Goal: Find specific page/section: Find specific page/section

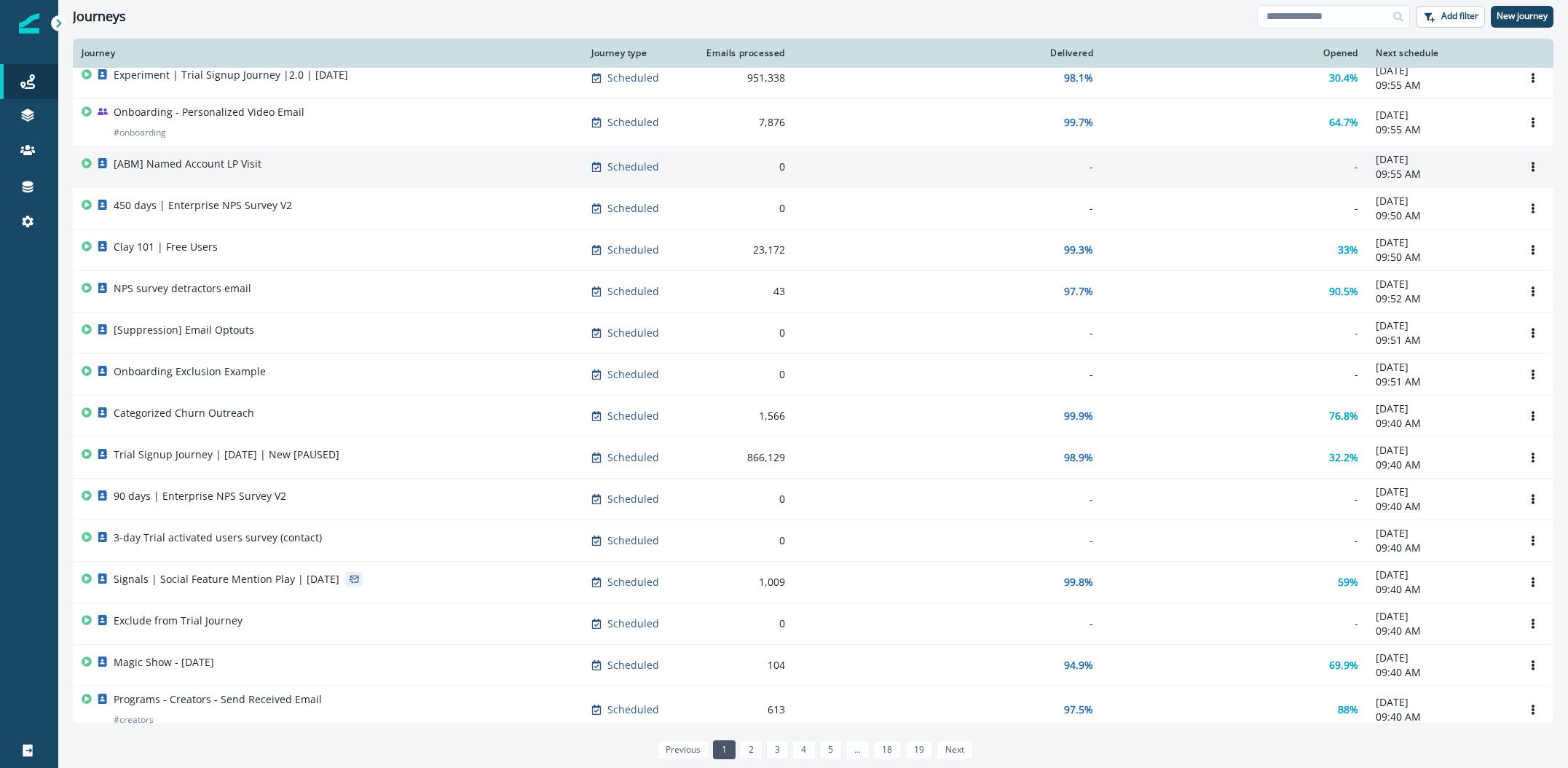
scroll to position [620, 0]
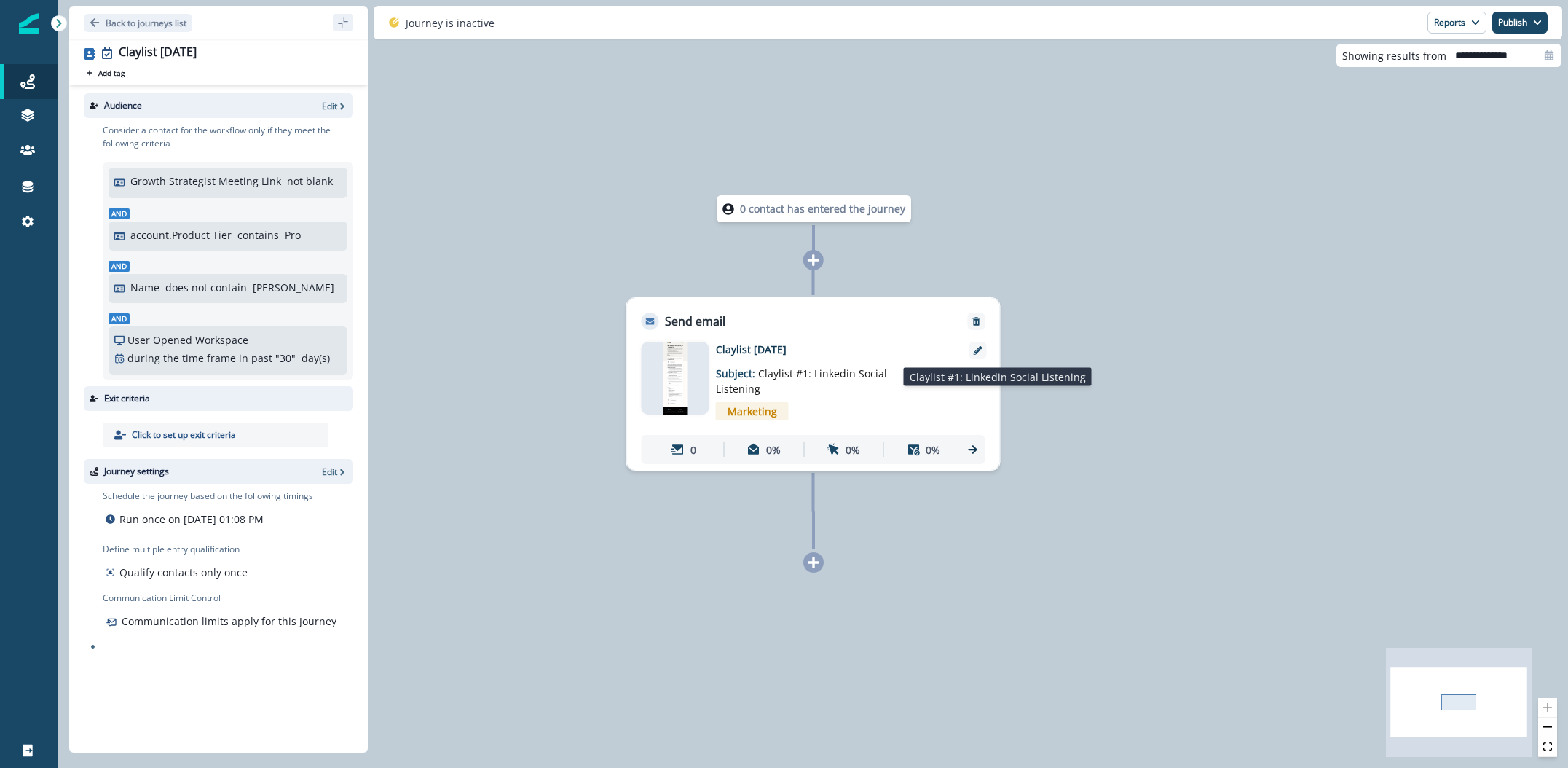
click at [798, 371] on span "Claylist #1: Linkedin Social Listening" at bounding box center [802, 381] width 172 height 29
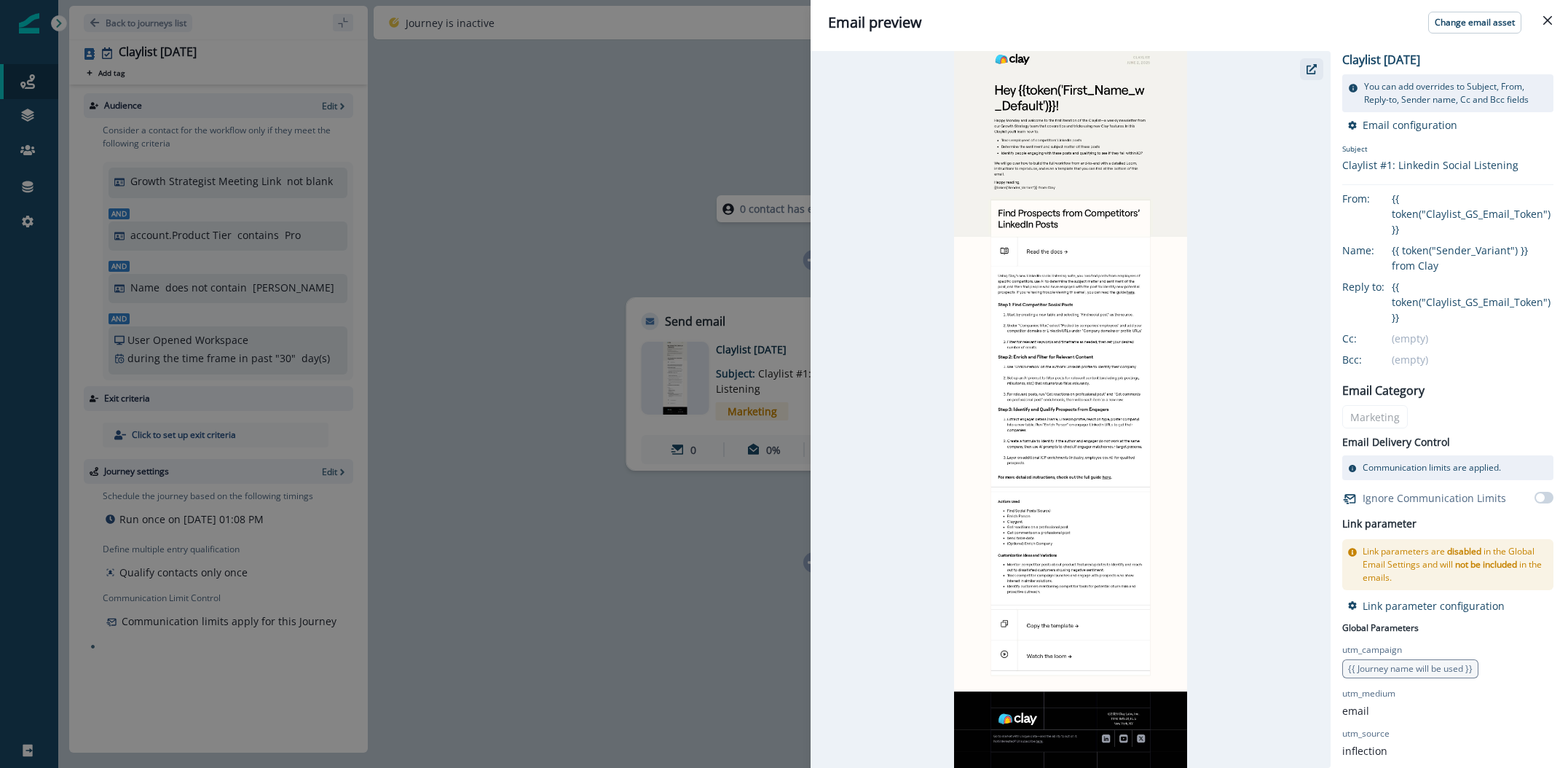
click at [1317, 66] on button "button" at bounding box center [1311, 69] width 23 height 22
